Goal: Task Accomplishment & Management: Use online tool/utility

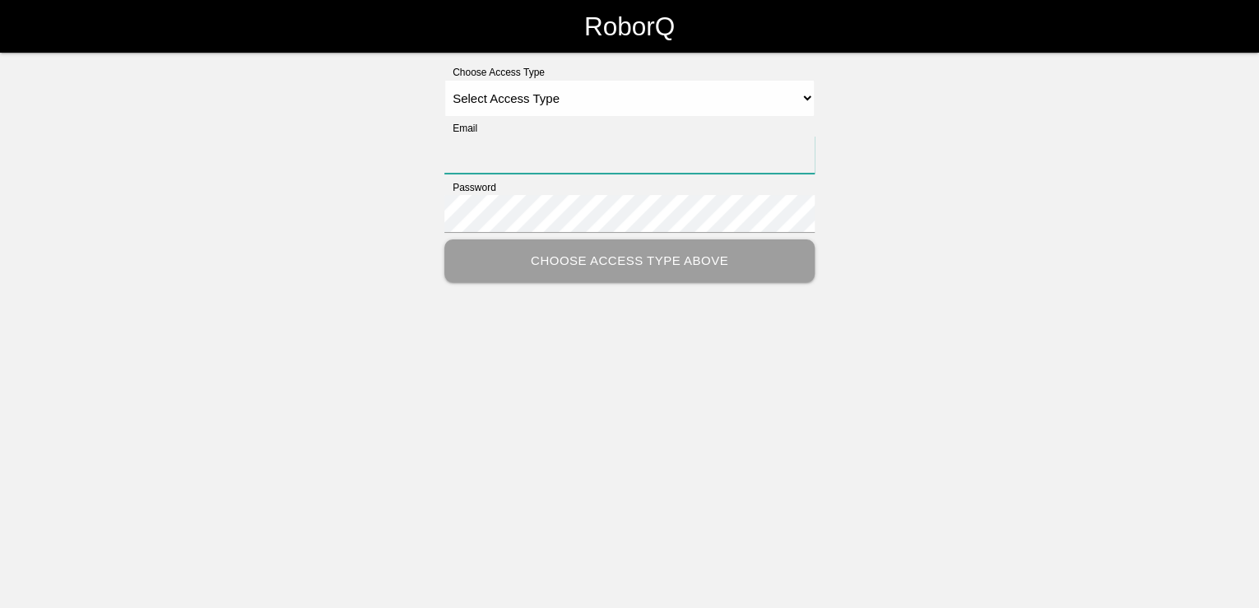
type input "[PERSON_NAME][EMAIL_ADDRESS][PERSON_NAME][DOMAIN_NAME]"
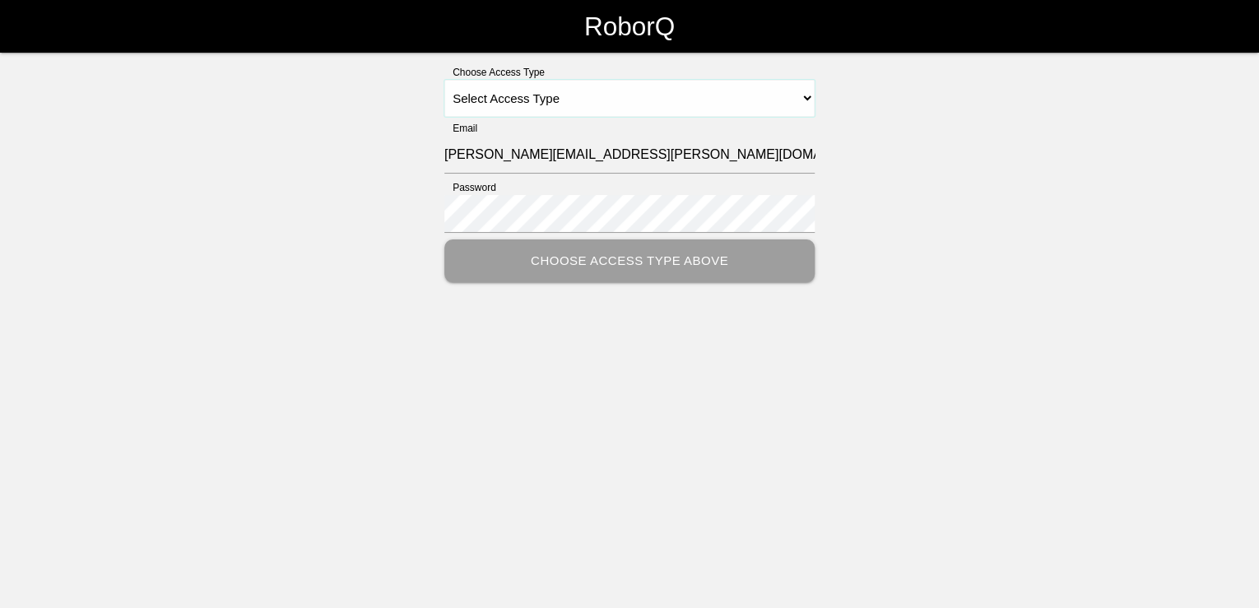
click at [582, 101] on select "Select Access Type Admin Customer Supervisor Worker" at bounding box center [629, 98] width 370 height 37
select select "Customer"
click at [444, 80] on select "Select Access Type Admin Customer Supervisor Worker" at bounding box center [629, 98] width 370 height 37
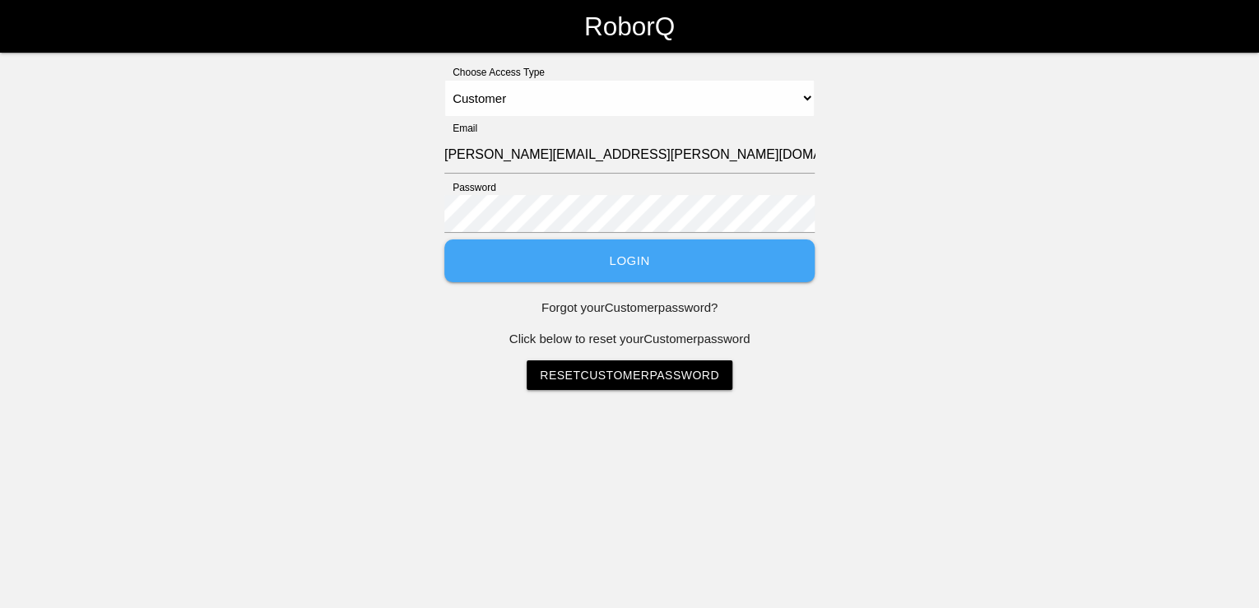
click at [629, 262] on button "Login" at bounding box center [629, 261] width 370 height 44
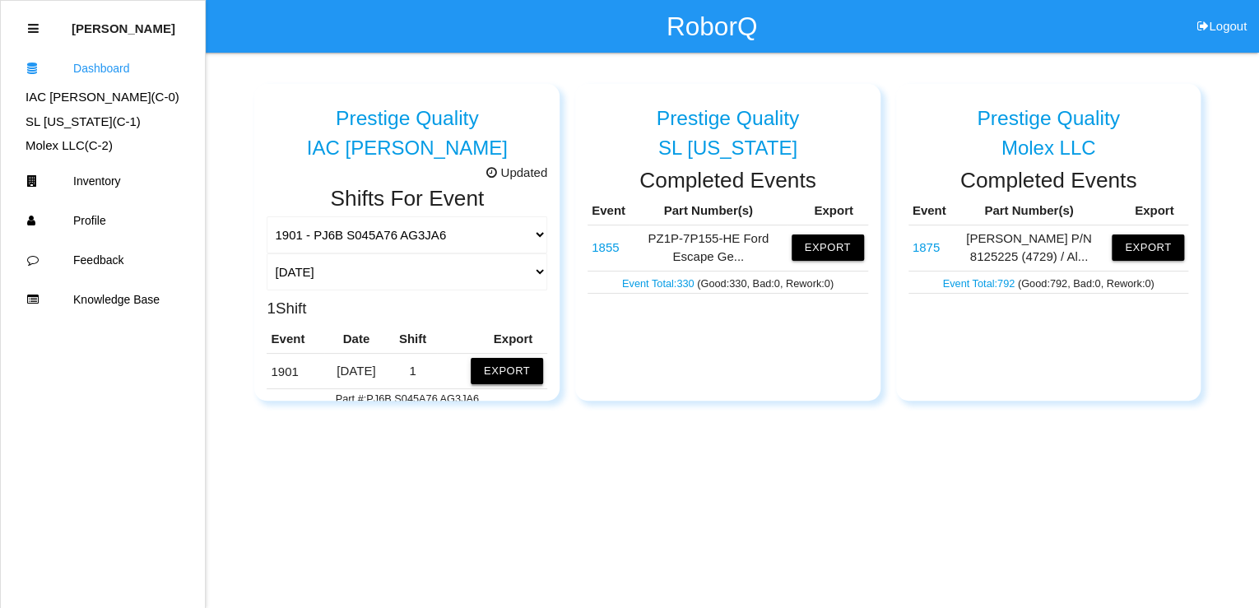
click at [490, 374] on button "Export" at bounding box center [507, 371] width 72 height 26
click at [482, 369] on button "Excel" at bounding box center [491, 367] width 30 height 14
